Goal: Task Accomplishment & Management: Use online tool/utility

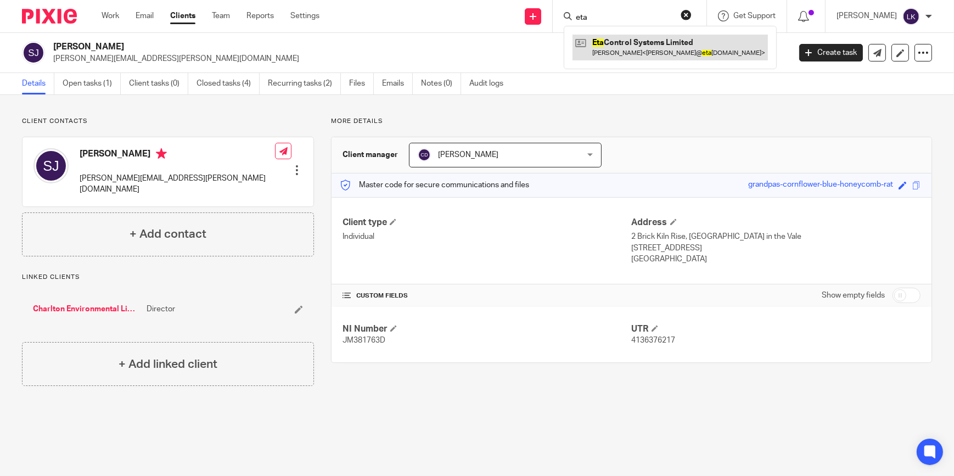
type input "eta"
click at [633, 39] on link at bounding box center [671, 47] width 196 height 25
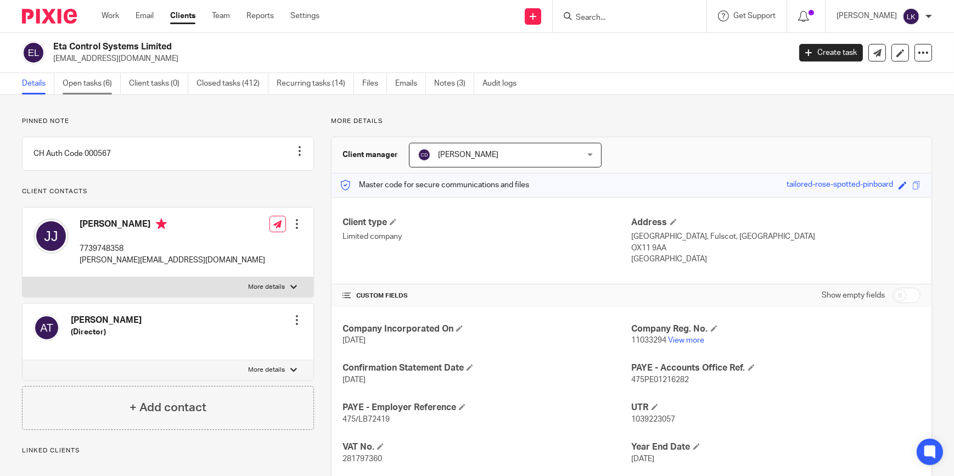
click at [104, 90] on link "Open tasks (6)" at bounding box center [92, 83] width 58 height 21
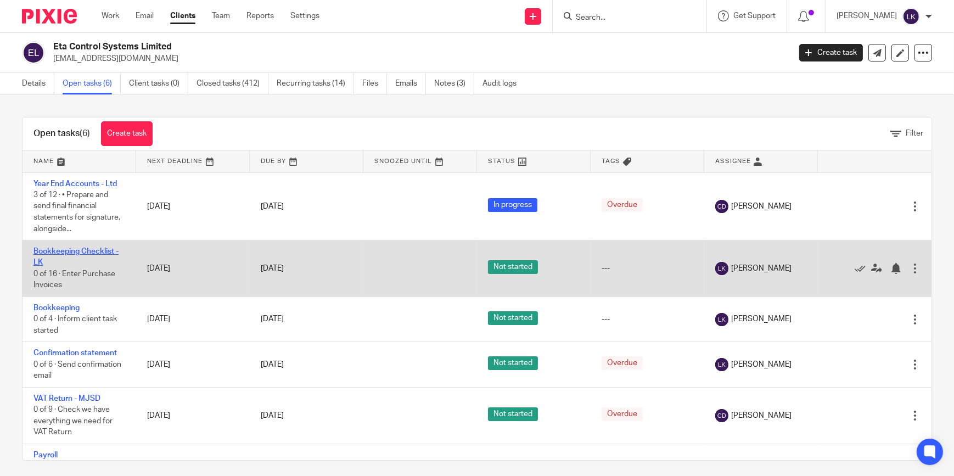
click at [88, 251] on link "Bookkeeping Checklist - LK" at bounding box center [76, 257] width 85 height 19
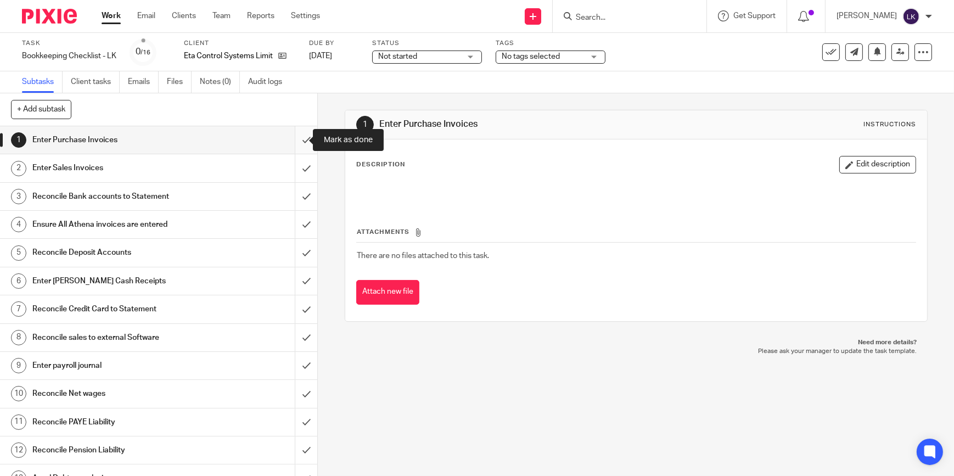
click at [300, 141] on input "submit" at bounding box center [158, 139] width 317 height 27
click at [302, 159] on input "submit" at bounding box center [158, 167] width 317 height 27
click at [305, 195] on input "submit" at bounding box center [158, 196] width 317 height 27
click at [302, 229] on input "submit" at bounding box center [158, 224] width 317 height 27
click at [302, 243] on input "submit" at bounding box center [158, 252] width 317 height 27
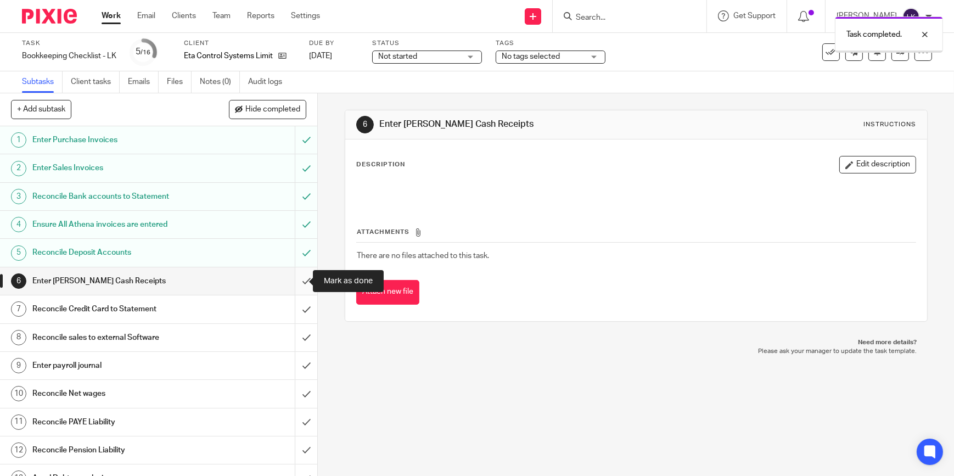
click at [297, 284] on input "submit" at bounding box center [158, 280] width 317 height 27
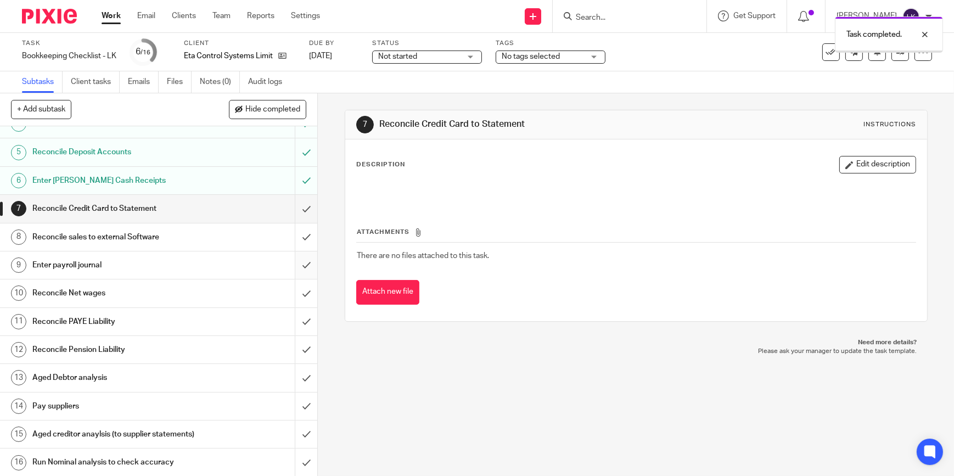
scroll to position [111, 0]
click at [298, 197] on input "submit" at bounding box center [158, 207] width 317 height 27
click at [297, 229] on input "submit" at bounding box center [158, 235] width 317 height 27
click at [297, 254] on input "submit" at bounding box center [158, 263] width 317 height 27
click at [300, 282] on input "submit" at bounding box center [158, 291] width 317 height 27
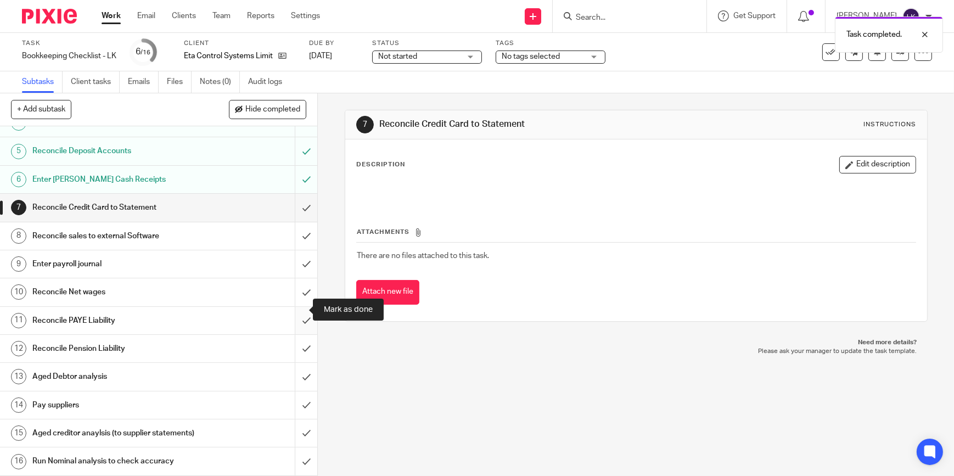
click at [298, 307] on input "submit" at bounding box center [158, 320] width 317 height 27
click at [305, 335] on input "submit" at bounding box center [158, 348] width 317 height 27
click at [289, 364] on input "submit" at bounding box center [158, 376] width 317 height 27
click at [298, 395] on input "submit" at bounding box center [158, 405] width 317 height 27
click at [297, 422] on input "submit" at bounding box center [158, 433] width 317 height 27
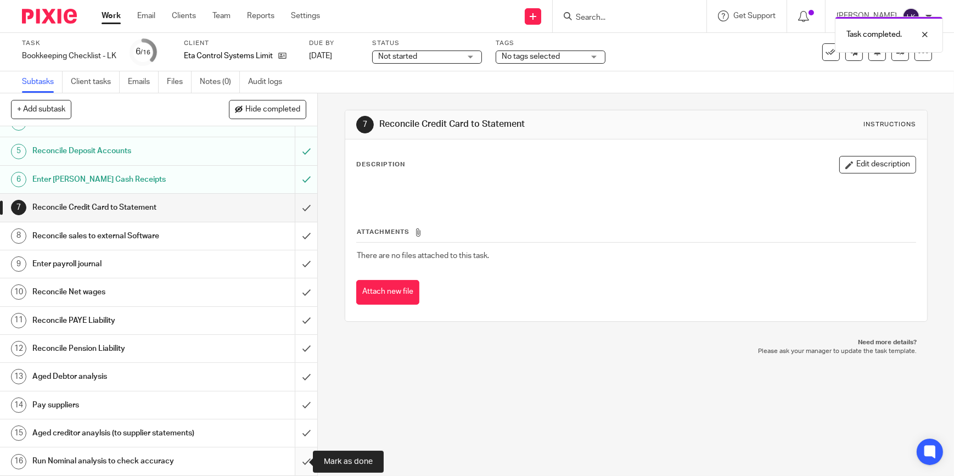
click at [297, 454] on input "submit" at bounding box center [158, 461] width 317 height 27
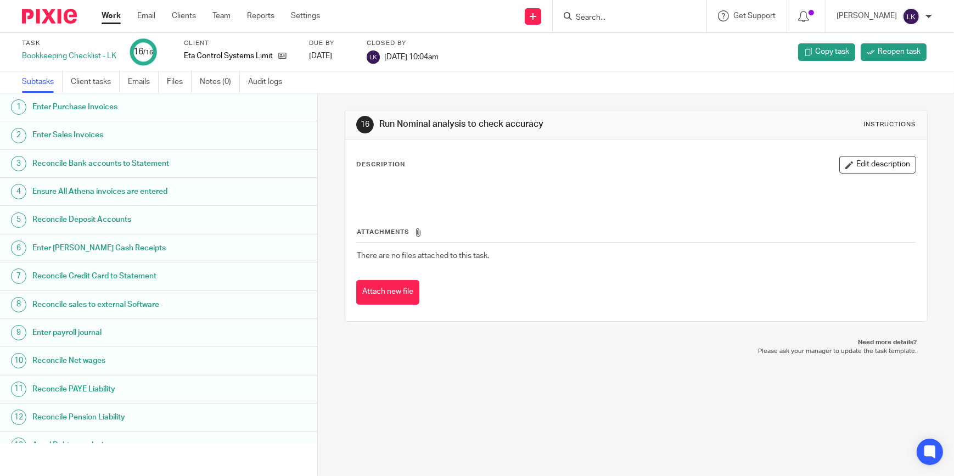
click at [115, 21] on link "Work" at bounding box center [111, 15] width 19 height 11
